Goal: Transaction & Acquisition: Purchase product/service

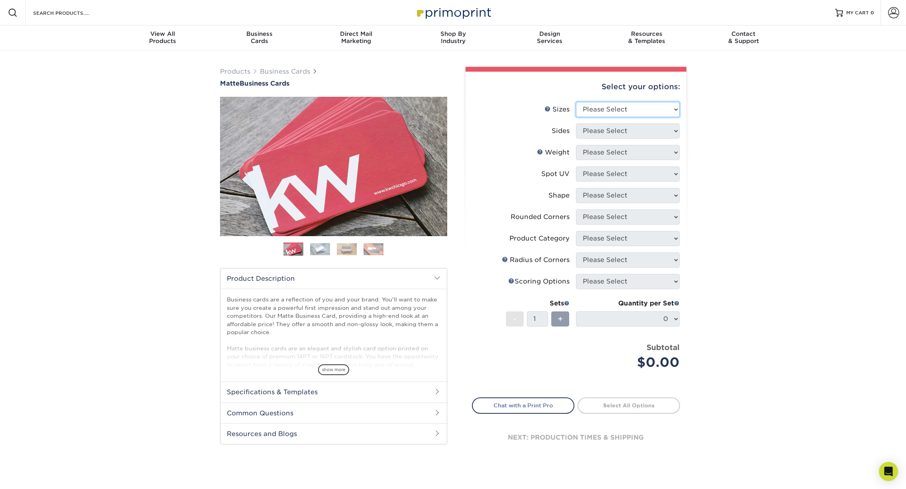
click at [615, 109] on select "Please Select 1.5" x 3.5" - Mini 1.75" x 3.5" - Mini 2" x 2" - Square 2" x 3" -…" at bounding box center [628, 109] width 104 height 15
select select "2.00x3.50"
click at [576, 102] on select "Please Select 1.5" x 3.5" - Mini 1.75" x 3.5" - Mini 2" x 2" - Square 2" x 3" -…" at bounding box center [628, 109] width 104 height 15
click at [604, 133] on select "Please Select Print Both Sides Print Front Only" at bounding box center [628, 131] width 104 height 15
select select "13abbda7-1d64-4f25-8bb2-c179b224825d"
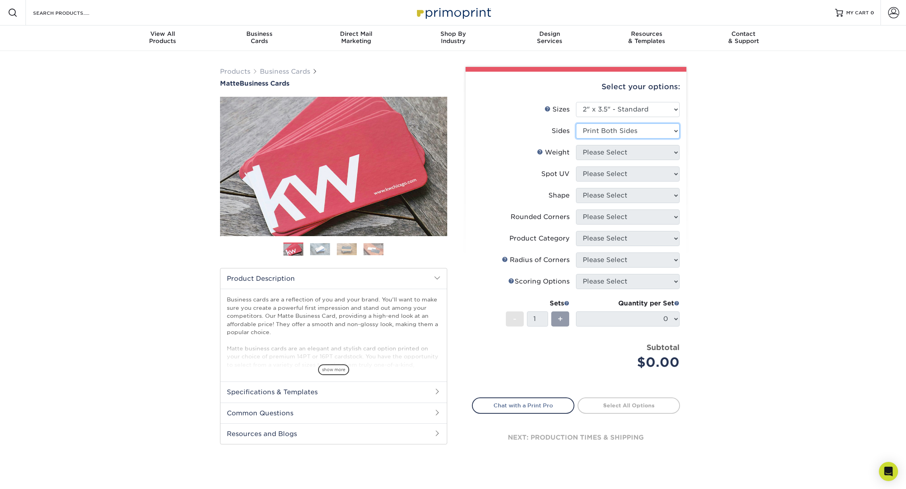
click at [576, 124] on select "Please Select Print Both Sides Print Front Only" at bounding box center [628, 131] width 104 height 15
click at [604, 153] on select "Please Select 16PT 14PT" at bounding box center [628, 152] width 104 height 15
click at [611, 148] on select "Please Select 16PT 14PT" at bounding box center [628, 152] width 104 height 15
select select "16PT"
click at [576, 145] on select "Please Select 16PT 14PT" at bounding box center [628, 152] width 104 height 15
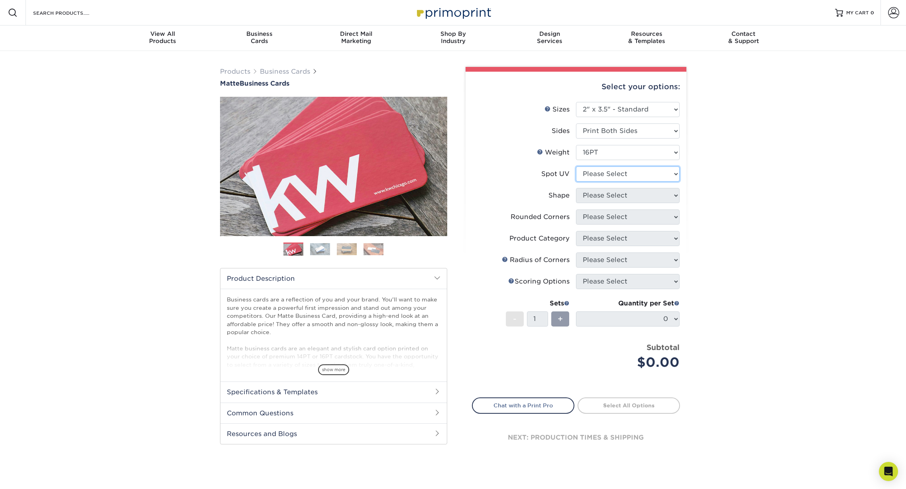
click at [607, 173] on select "Please Select No Spot UV Front and Back (Both Sides) Front Only Back Only" at bounding box center [628, 174] width 104 height 15
select select "0"
click at [576, 167] on select "Please Select No Spot UV Front and Back (Both Sides) Front Only Back Only" at bounding box center [628, 174] width 104 height 15
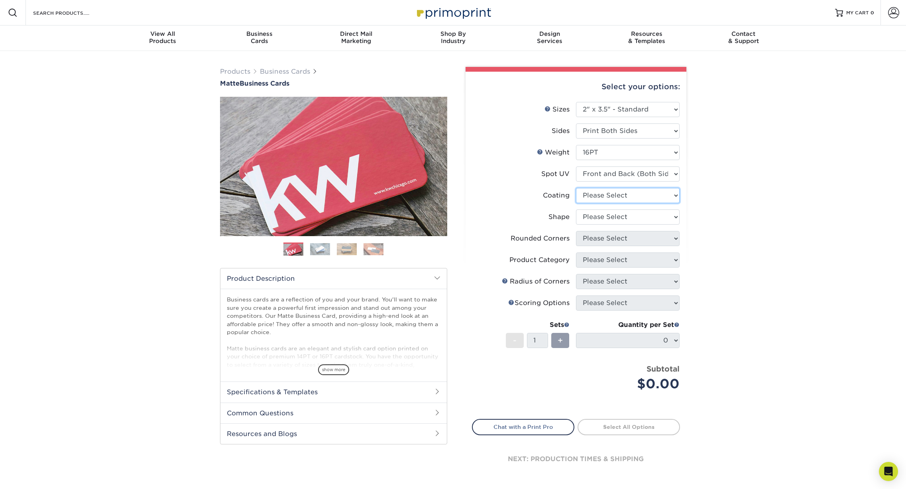
click at [605, 196] on select at bounding box center [628, 195] width 104 height 15
select select "121bb7b5-3b4d-429f-bd8d-bbf80e953313"
click at [576, 188] on select at bounding box center [628, 195] width 104 height 15
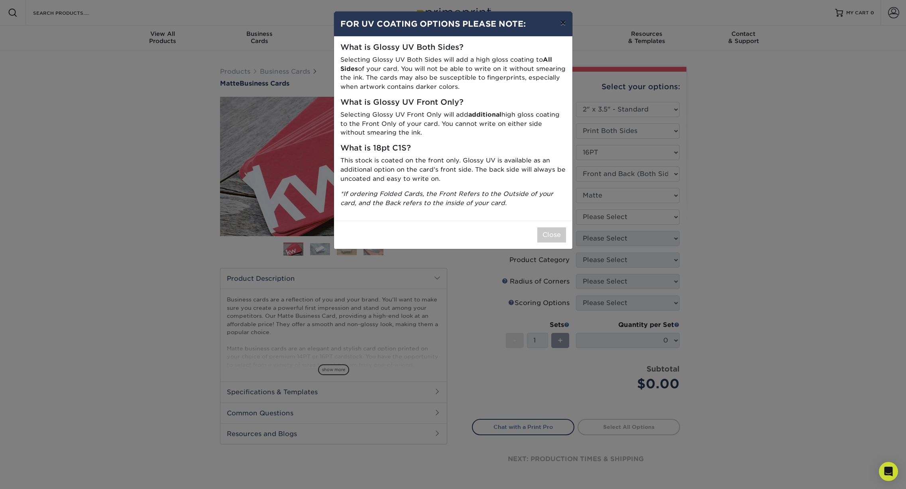
click at [562, 24] on button "×" at bounding box center [563, 23] width 18 height 22
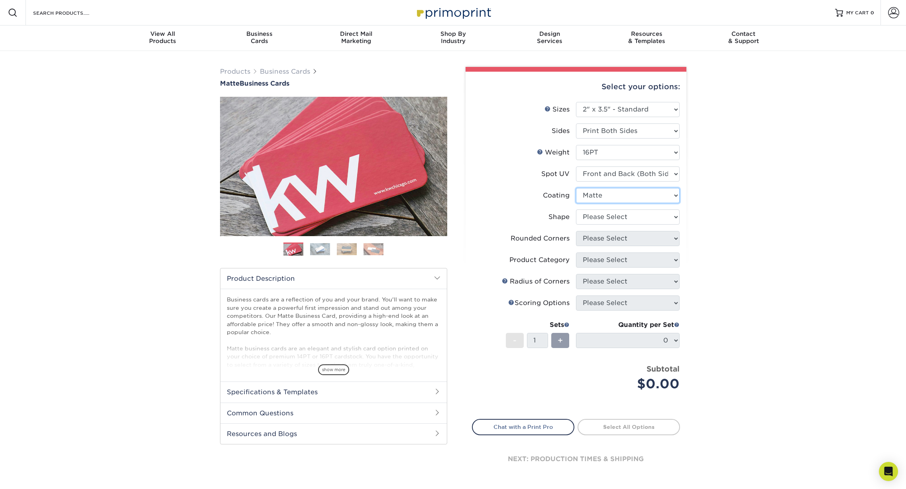
click at [604, 194] on select at bounding box center [628, 195] width 104 height 15
click at [611, 175] on select "Please Select No Spot UV Front and Back (Both Sides) Front Only Back Only" at bounding box center [628, 174] width 104 height 15
select select "1"
click at [576, 167] on select "Please Select No Spot UV Front and Back (Both Sides) Front Only Back Only" at bounding box center [628, 174] width 104 height 15
click at [608, 193] on select at bounding box center [628, 195] width 104 height 15
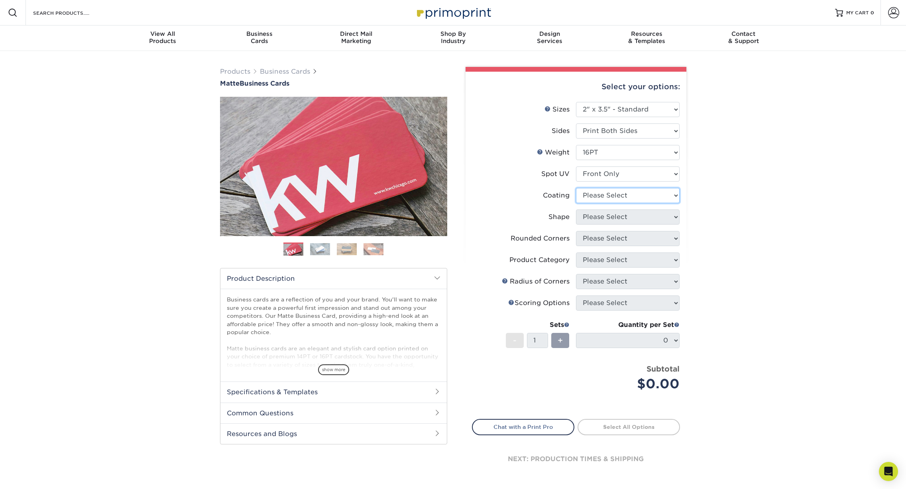
select select "121bb7b5-3b4d-429f-bd8d-bbf80e953313"
click at [576, 188] on select at bounding box center [628, 195] width 104 height 15
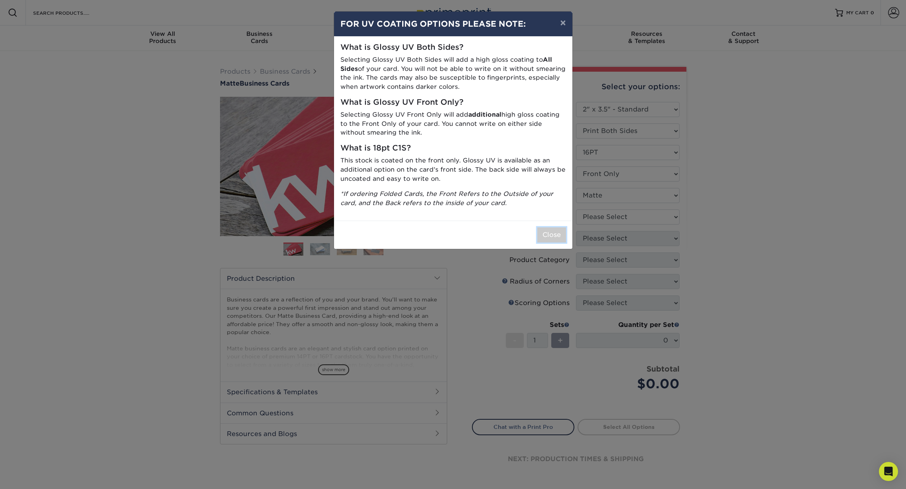
click at [555, 234] on button "Close" at bounding box center [551, 235] width 29 height 15
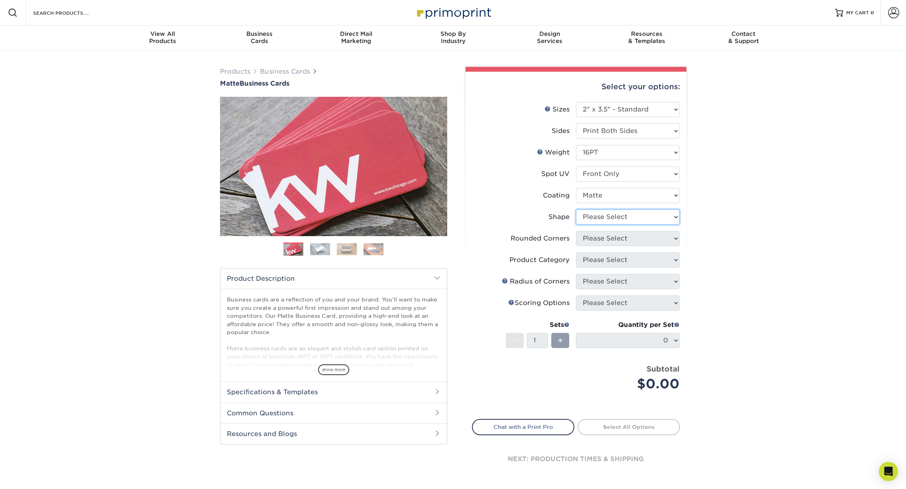
click at [597, 219] on select "Please Select Standard" at bounding box center [628, 217] width 104 height 15
select select "standard"
click at [576, 210] on select "Please Select Standard" at bounding box center [628, 217] width 104 height 15
click at [596, 238] on select "Please Select Yes - Round 2 Corners Yes - Round 4 Corners No" at bounding box center [628, 238] width 104 height 15
select select "0"
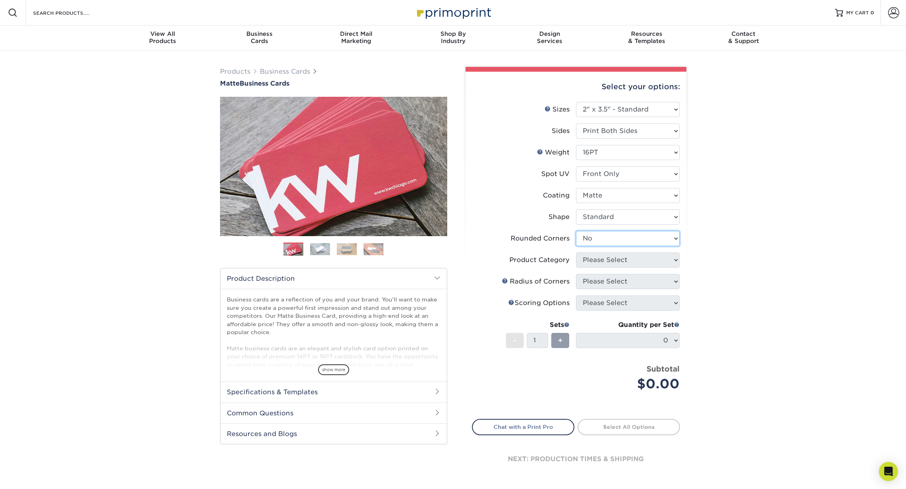
click at [576, 231] on select "Please Select Yes - Round 2 Corners Yes - Round 4 Corners No" at bounding box center [628, 238] width 104 height 15
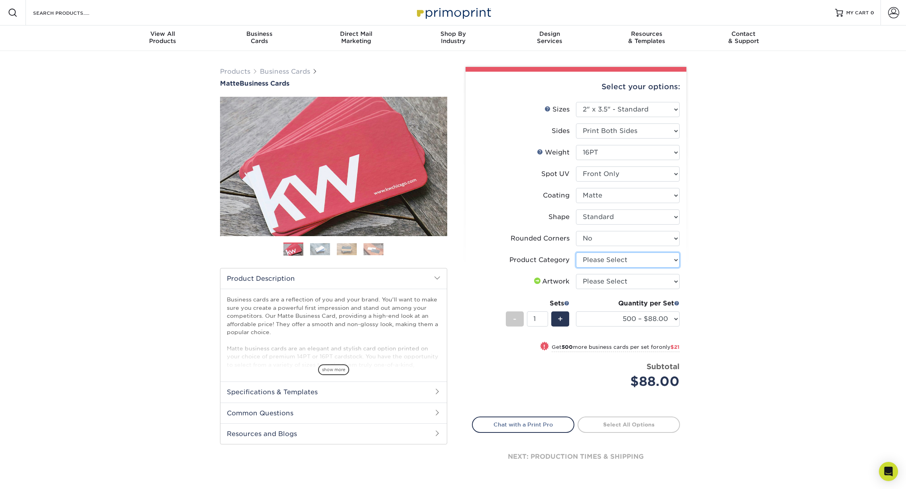
click at [603, 261] on select "Please Select Business Cards" at bounding box center [628, 260] width 104 height 15
select select "3b5148f1-0588-4f88-a218-97bcfdce65c1"
click at [576, 253] on select "Please Select Business Cards" at bounding box center [628, 260] width 104 height 15
click at [603, 279] on select "Please Select I will upload files I need a design - $100" at bounding box center [628, 281] width 104 height 15
select select "upload"
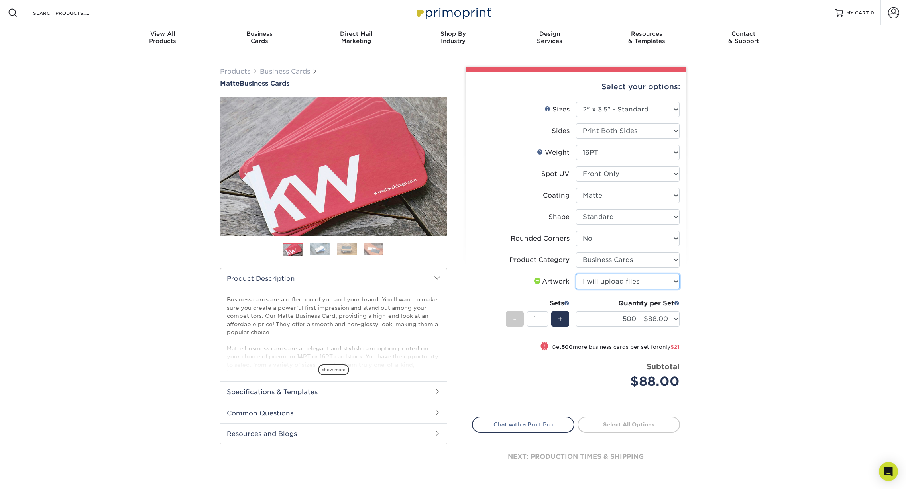
click at [576, 274] on select "Please Select I will upload files I need a design - $100" at bounding box center [628, 281] width 104 height 15
click at [749, 269] on div "Products Business Cards Matte Business Cards Previous Next 100 $ 9" at bounding box center [453, 280] width 906 height 459
click at [617, 323] on select "500 – $88.00 1000 – $109.00 2500 – $205.00 5000 – $279.00 10000 – $612.00 15000…" at bounding box center [628, 319] width 104 height 15
click at [576, 312] on select "500 – $88.00 1000 – $109.00 2500 – $205.00 5000 – $279.00 10000 – $612.00 15000…" at bounding box center [628, 319] width 104 height 15
click at [747, 303] on div "Products Business Cards Matte Business Cards Previous Next 100 $ 9" at bounding box center [453, 280] width 906 height 459
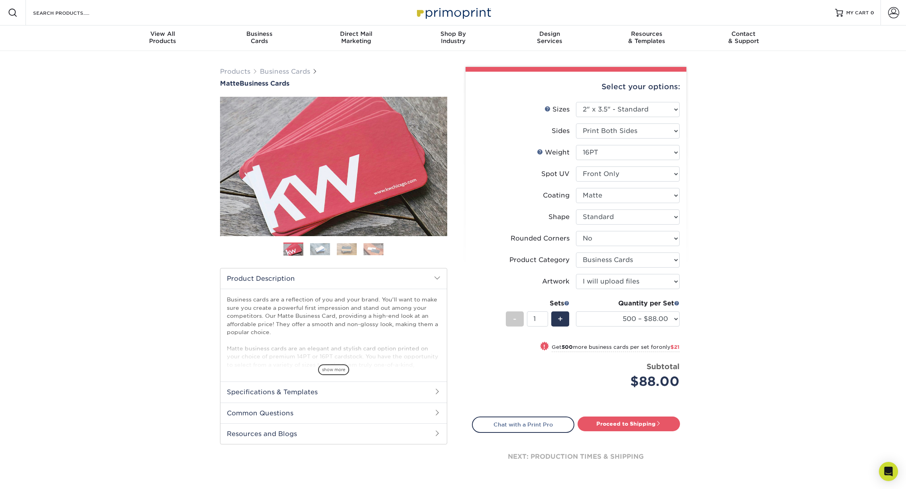
click at [323, 245] on img at bounding box center [320, 249] width 20 height 12
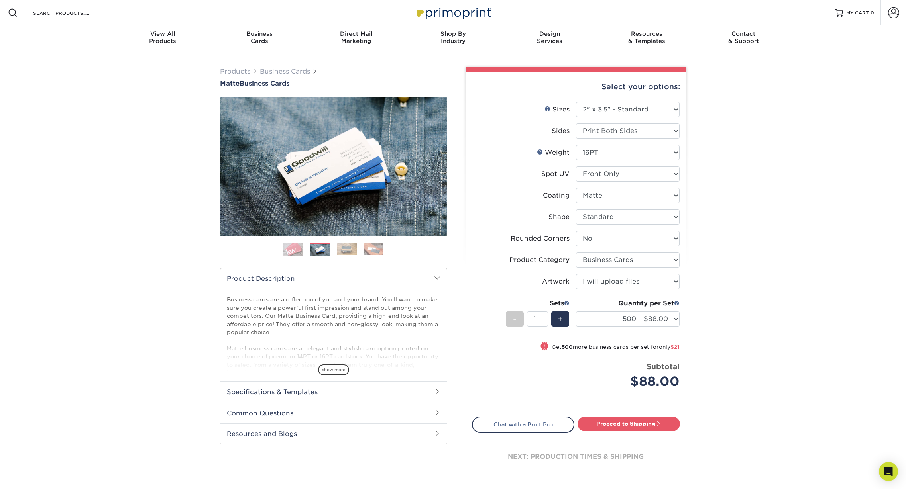
click at [336, 246] on ol at bounding box center [333, 252] width 227 height 19
click at [345, 248] on img at bounding box center [347, 249] width 20 height 12
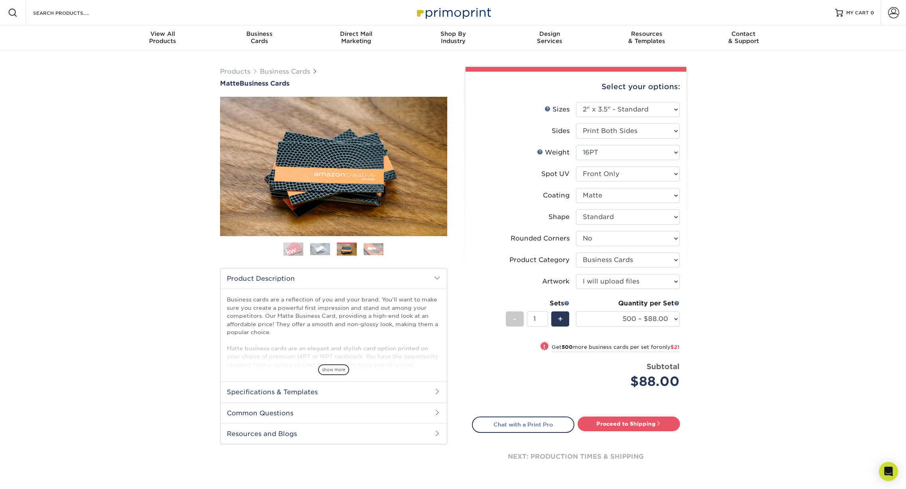
click at [375, 249] on img at bounding box center [374, 249] width 20 height 12
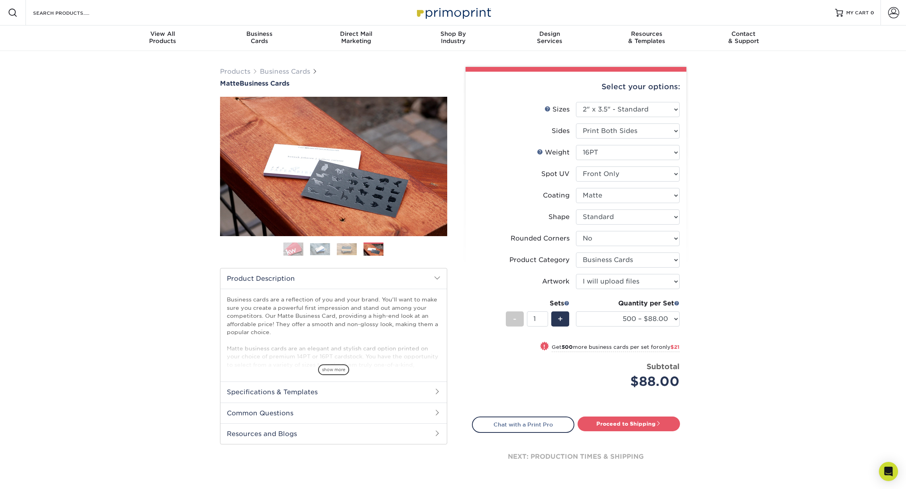
click at [295, 247] on img at bounding box center [293, 250] width 20 height 20
